Goal: Task Accomplishment & Management: Use online tool/utility

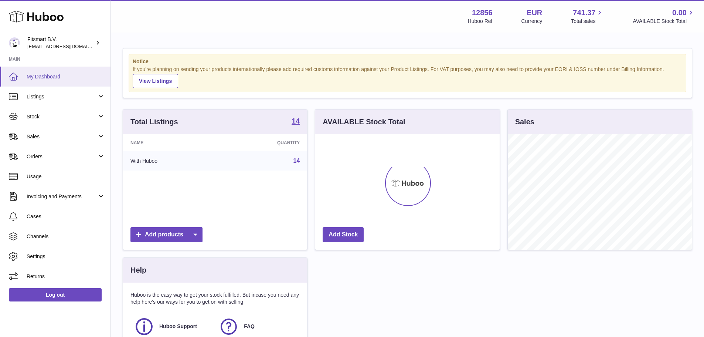
scroll to position [115, 184]
click at [42, 96] on span "Listings" at bounding box center [62, 96] width 71 height 7
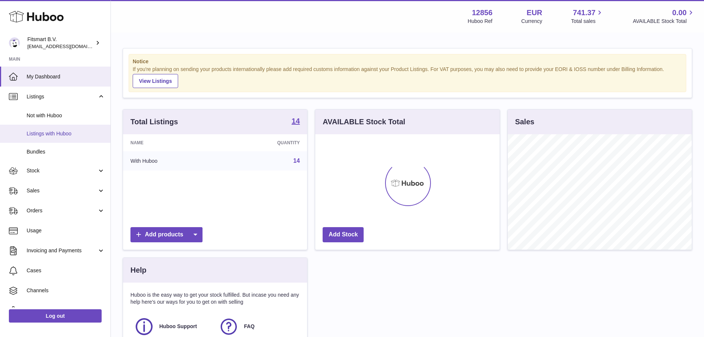
click at [55, 132] on span "Listings with Huboo" at bounding box center [66, 133] width 78 height 7
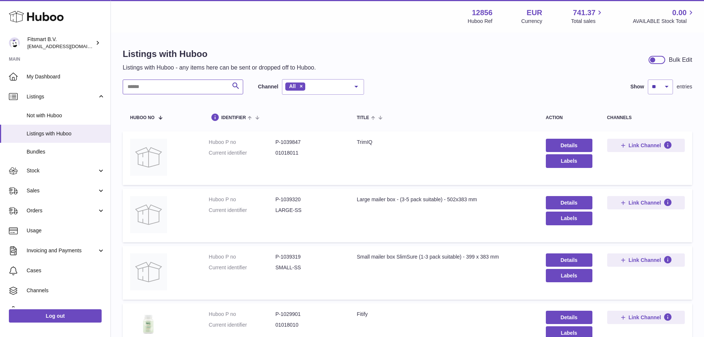
click at [203, 84] on input "text" at bounding box center [183, 86] width 121 height 15
type input "********"
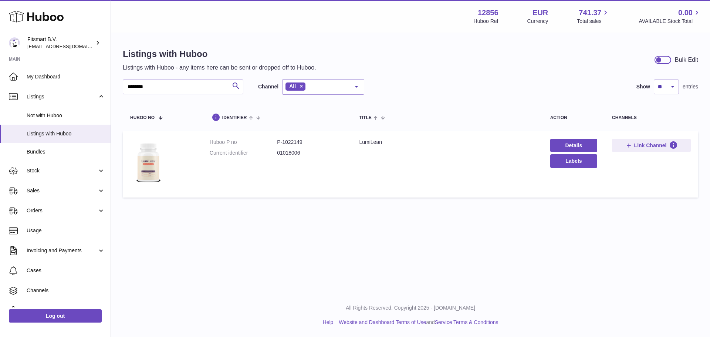
click at [295, 142] on dd "P-1022149" at bounding box center [310, 142] width 67 height 7
copy dd "1022149"
